Goal: Answer question/provide support

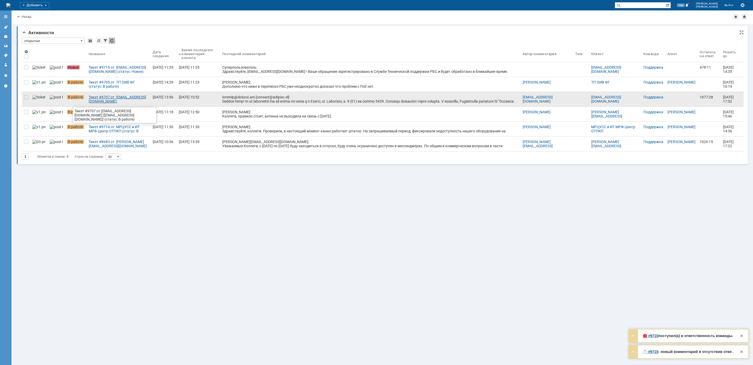
click at [99, 101] on div "Тикет #9707 от [EMAIL_ADDRESS][DOMAIN_NAME] [[EMAIL_ADDRESS][DOMAIN_NAME]] (ста…" at bounding box center [119, 99] width 60 height 8
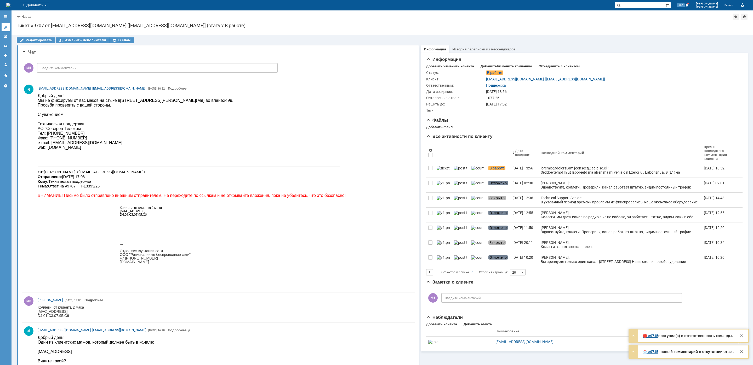
click at [3, 26] on link at bounding box center [6, 27] width 8 height 8
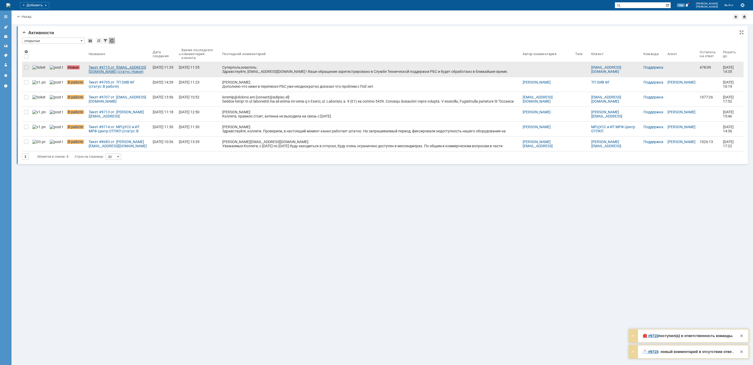
click at [102, 71] on div "Тикет #9715 от [EMAIL_ADDRESS][DOMAIN_NAME] (статус: Новое)" at bounding box center [119, 69] width 60 height 8
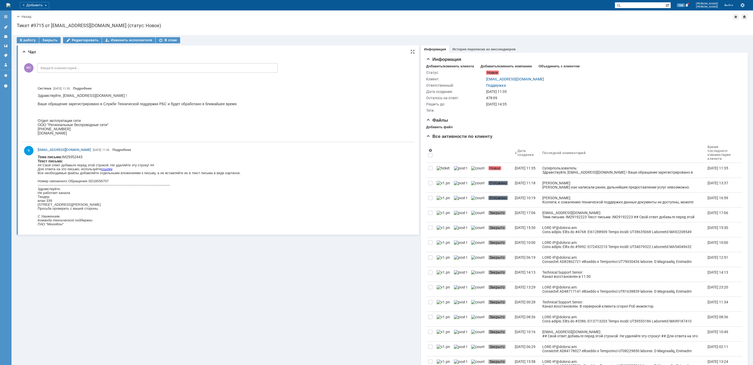
click at [50, 204] on div "Здравствуйте. Не работает канала Тандер влан [STREET_ADDRESS][PERSON_NAME] Прос…" at bounding box center [139, 199] width 203 height 24
copy div "Артековская"
click at [28, 41] on div "В работу" at bounding box center [28, 40] width 22 height 6
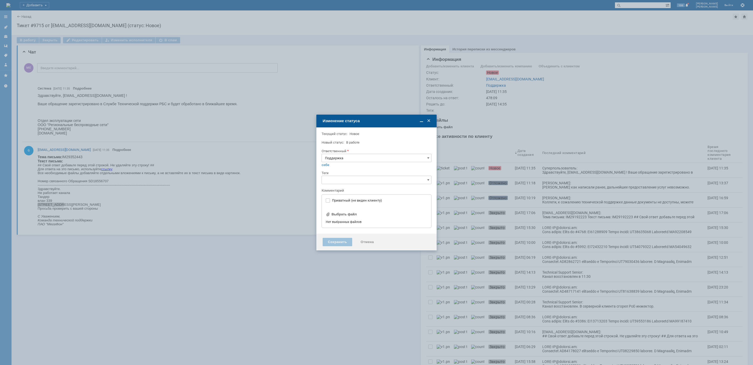
type input "[не указано]"
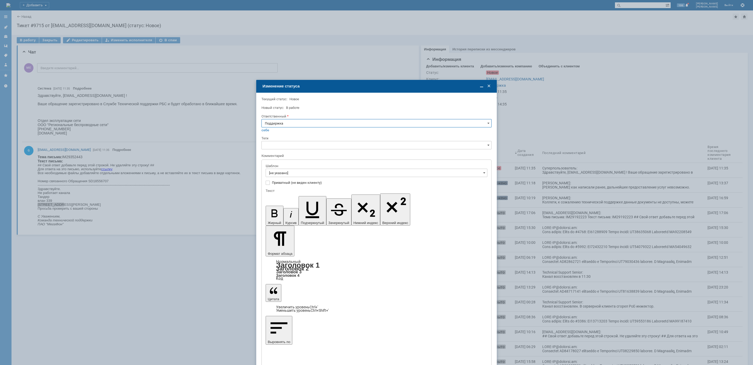
click at [282, 123] on input "Поддержка" at bounding box center [376, 123] width 230 height 8
click at [284, 175] on span "[PERSON_NAME]" at bounding box center [376, 176] width 223 height 4
type input "[PERSON_NAME]"
click at [285, 173] on input "[не указано]" at bounding box center [376, 173] width 222 height 8
type input "[PERSON_NAME]"
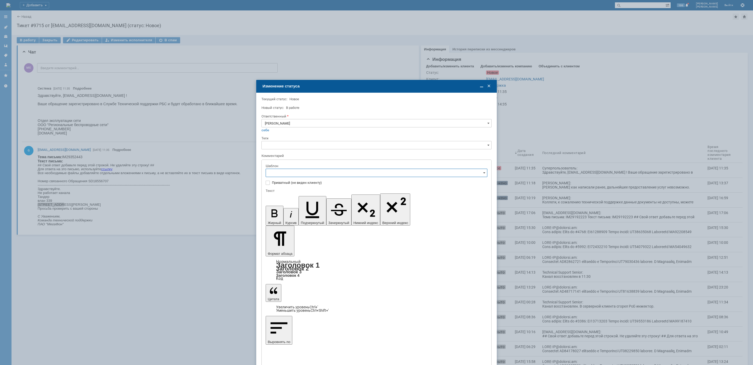
scroll to position [39, 0]
click at [324, 230] on span "[операторы] штатно маки" at bounding box center [376, 229] width 215 height 4
type input "[операторы] штатно маки"
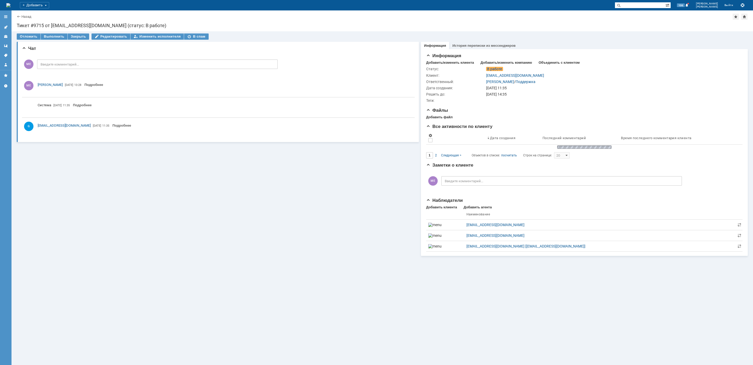
scroll to position [0, 0]
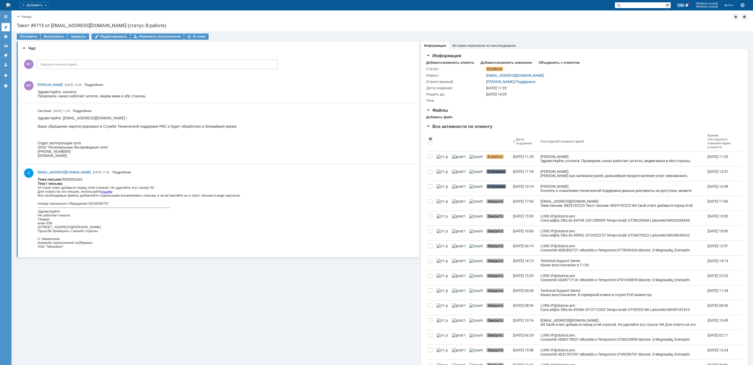
click at [7, 24] on link at bounding box center [6, 27] width 8 height 8
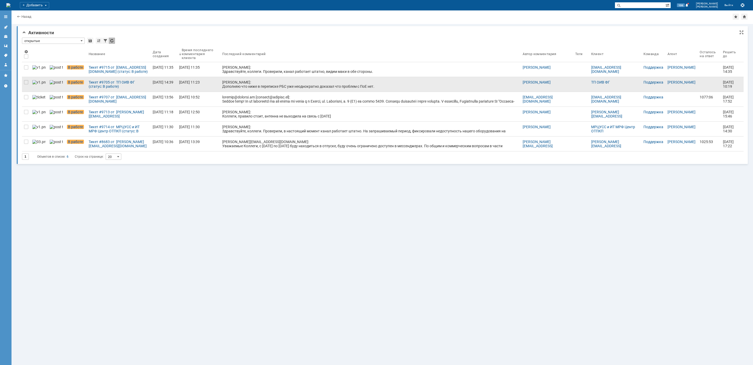
click at [291, 89] on div "[PERSON_NAME]: Дополняю что ниже в переписке РБС уже неоднократно доказал что п…" at bounding box center [370, 84] width 296 height 8
